Goal: Task Accomplishment & Management: Manage account settings

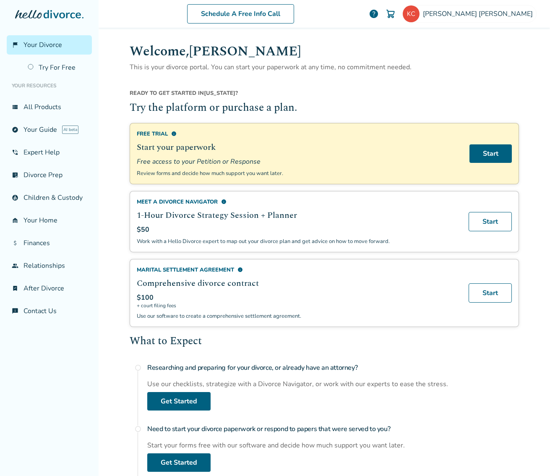
scroll to position [41, 0]
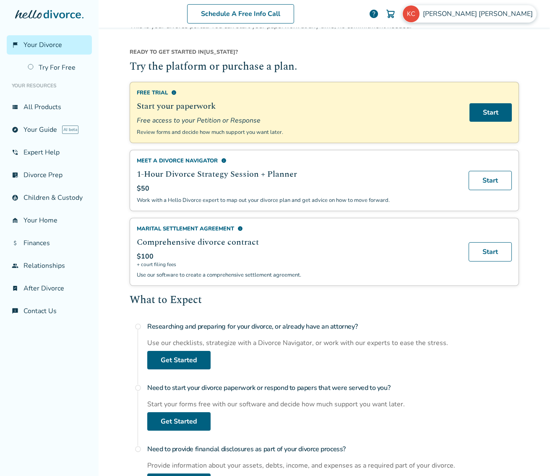
click at [498, 16] on span "[PERSON_NAME]" at bounding box center [479, 13] width 113 height 9
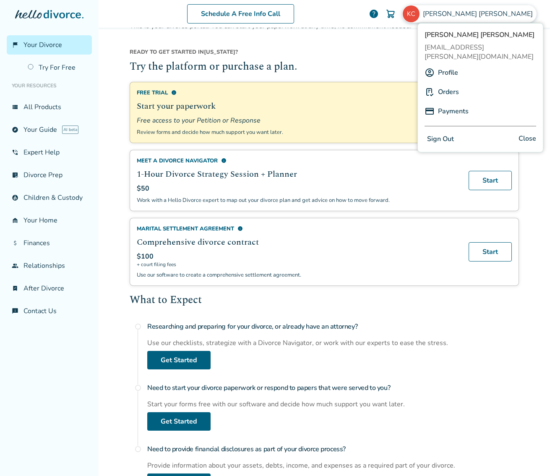
click at [446, 66] on link "Profile" at bounding box center [448, 73] width 20 height 16
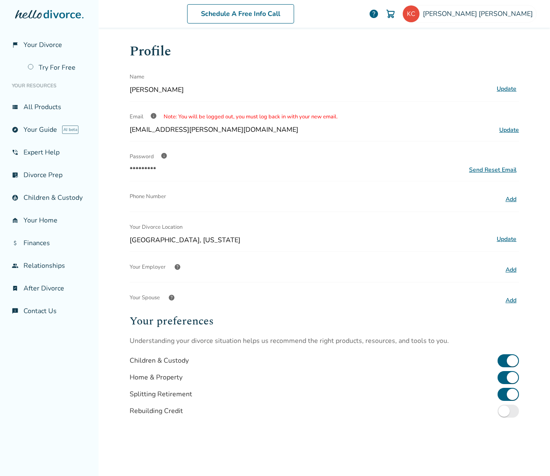
click at [505, 301] on button "Add" at bounding box center [511, 300] width 16 height 11
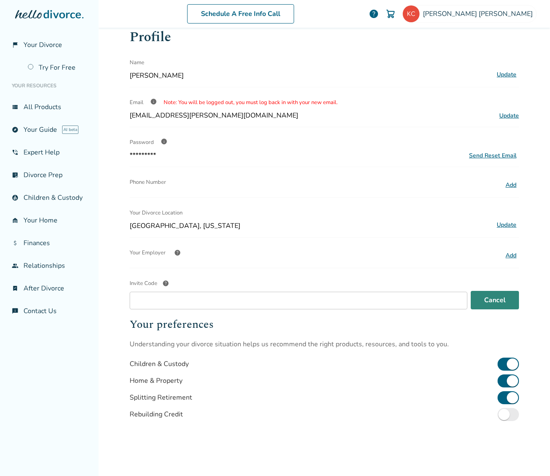
scroll to position [21, 0]
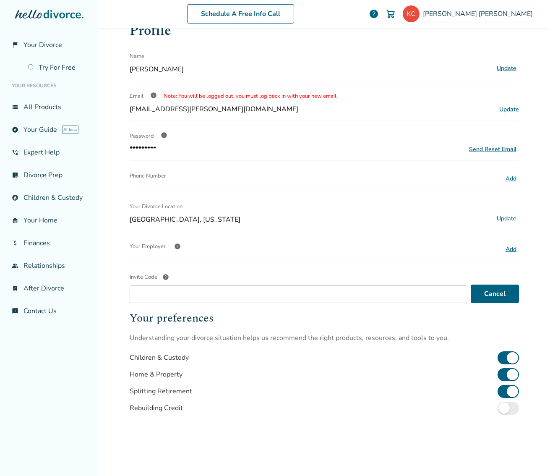
click at [166, 275] on span "help" at bounding box center [165, 277] width 7 height 7
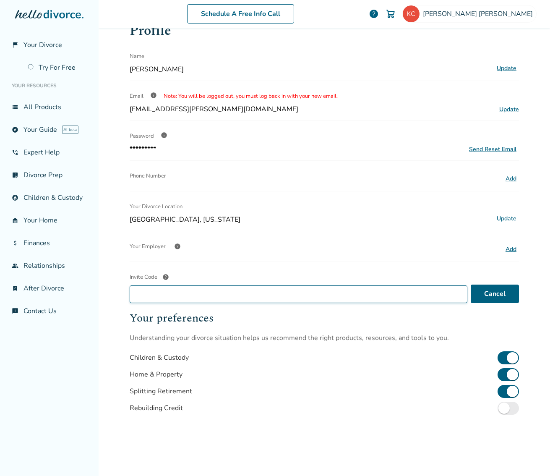
click at [166, 285] on input "Invite Code help" at bounding box center [299, 294] width 338 height 18
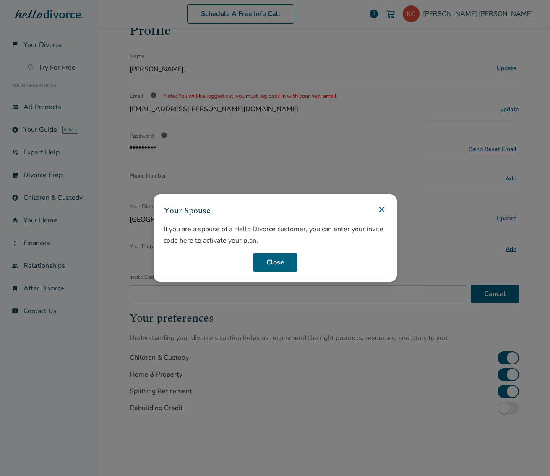
click at [379, 209] on icon at bounding box center [382, 209] width 10 height 10
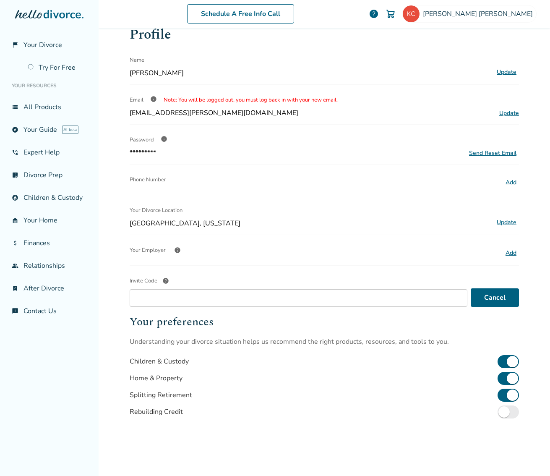
scroll to position [0, 0]
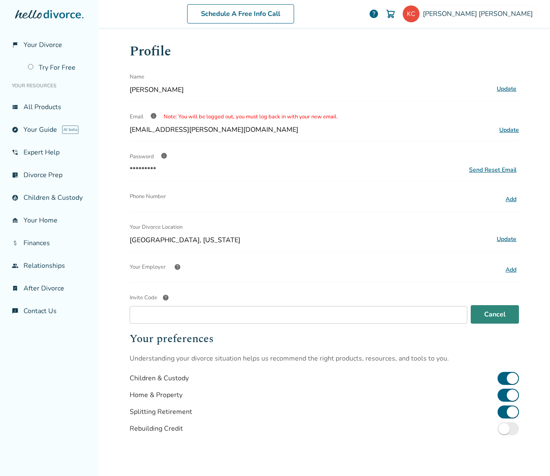
click at [489, 309] on button "Cancel" at bounding box center [495, 314] width 48 height 18
